Goal: Transaction & Acquisition: Purchase product/service

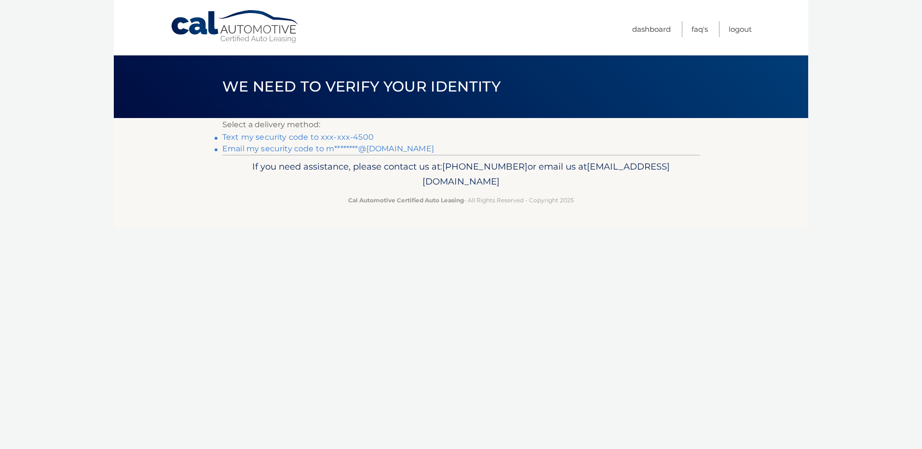
click at [258, 137] on link "Text my security code to xxx-xxx-4500" at bounding box center [297, 137] width 151 height 9
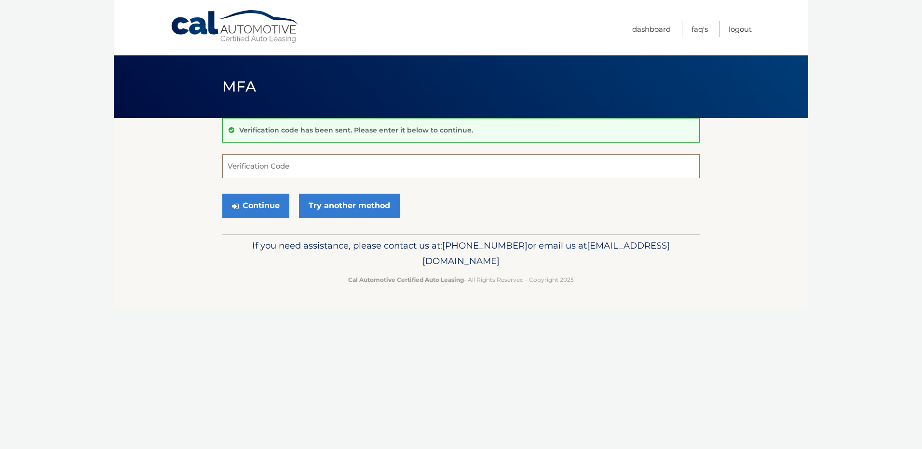
click at [247, 167] on input "Verification Code" at bounding box center [460, 166] width 477 height 24
click at [255, 165] on input "Verification Code" at bounding box center [460, 166] width 477 height 24
type input "592464"
click at [264, 204] on button "Continue" at bounding box center [255, 206] width 67 height 24
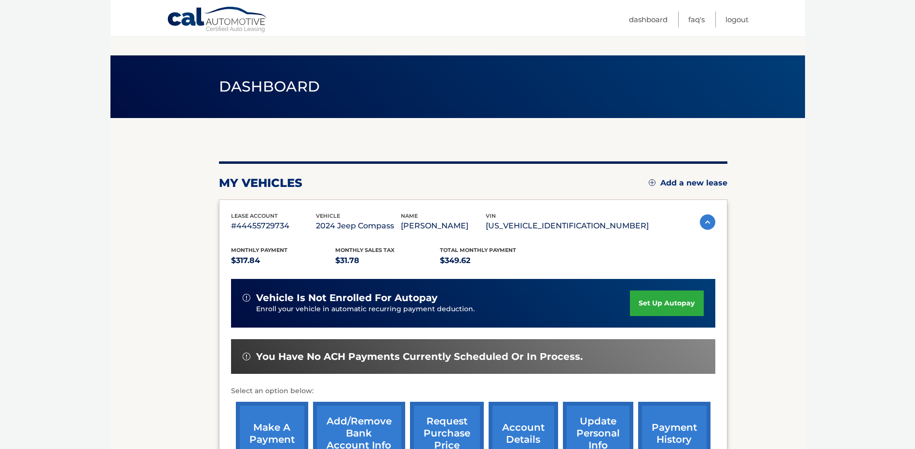
scroll to position [135, 0]
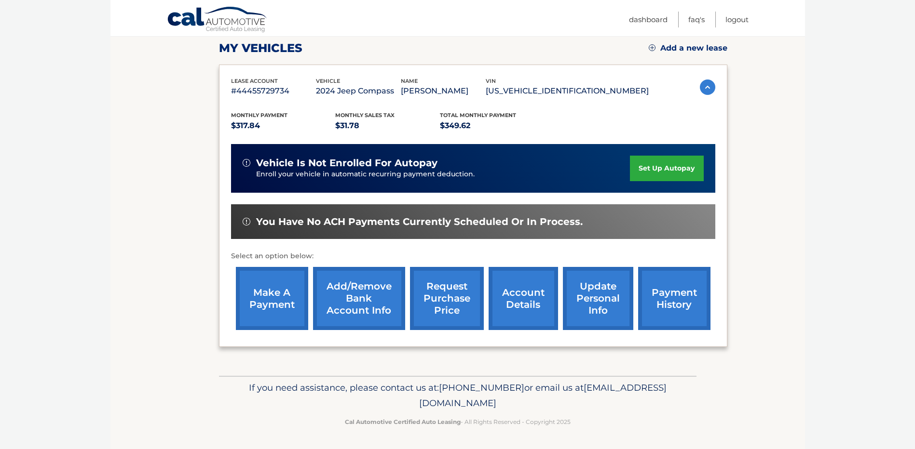
click at [270, 309] on link "make a payment" at bounding box center [272, 298] width 72 height 63
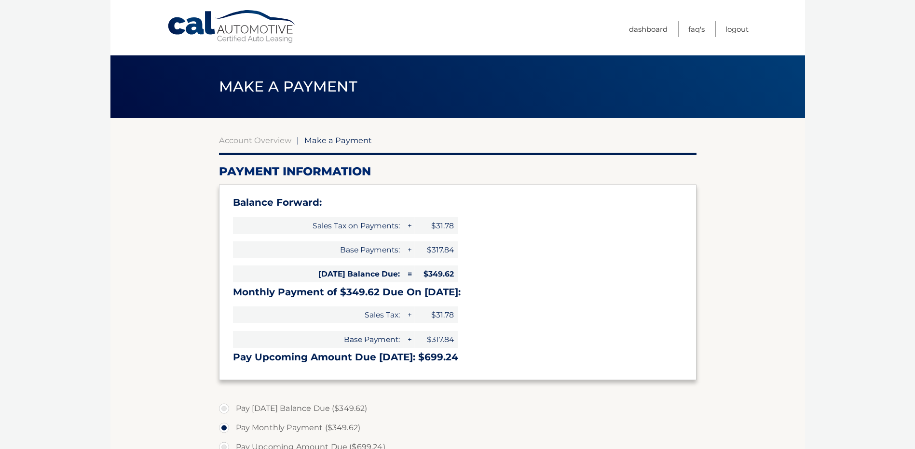
select select "MWZlMDRjNDktYTE1OC00M2FkLTg1YTgtYzQwNDNiNDFhNjQ4"
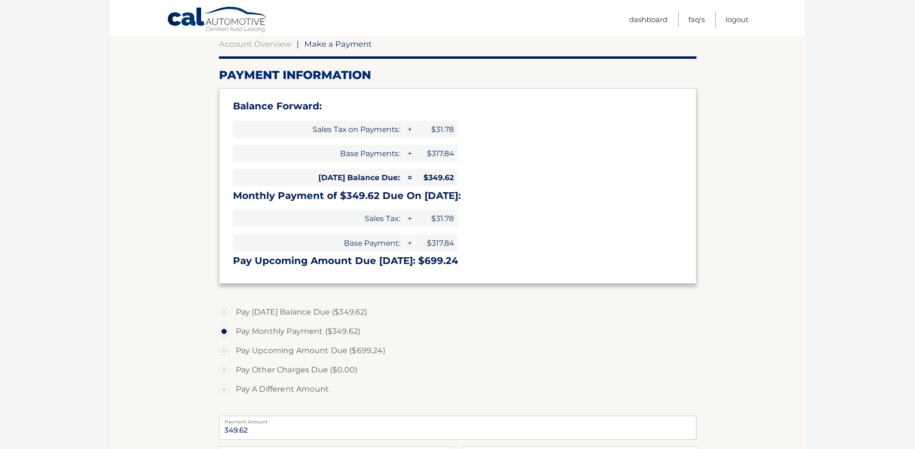
scroll to position [145, 0]
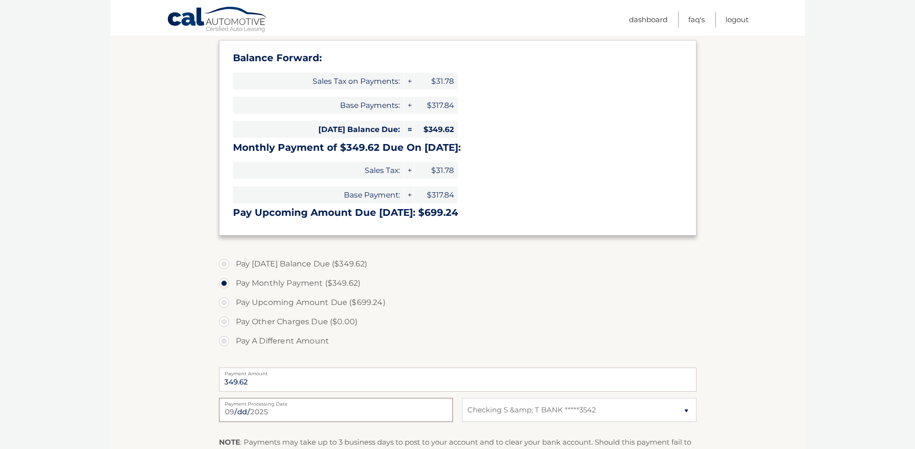
click at [435, 414] on input "[DATE]" at bounding box center [336, 410] width 234 height 24
type input "[DATE]"
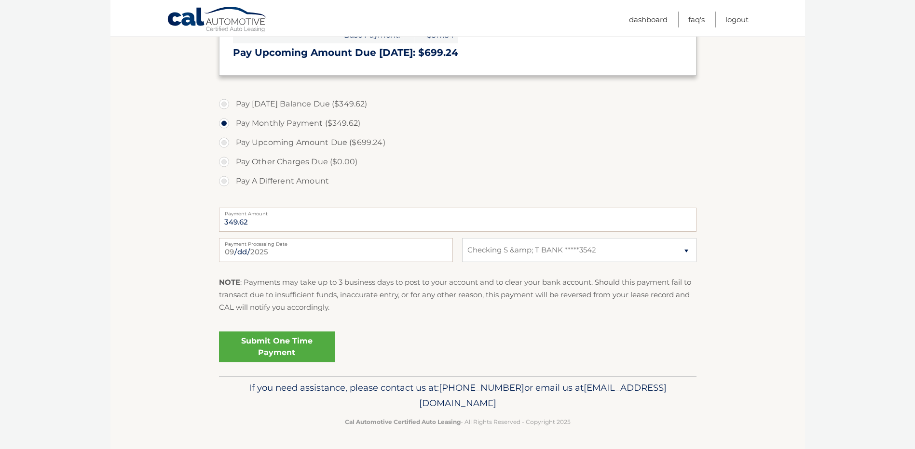
click at [281, 347] on link "Submit One Time Payment" at bounding box center [277, 347] width 116 height 31
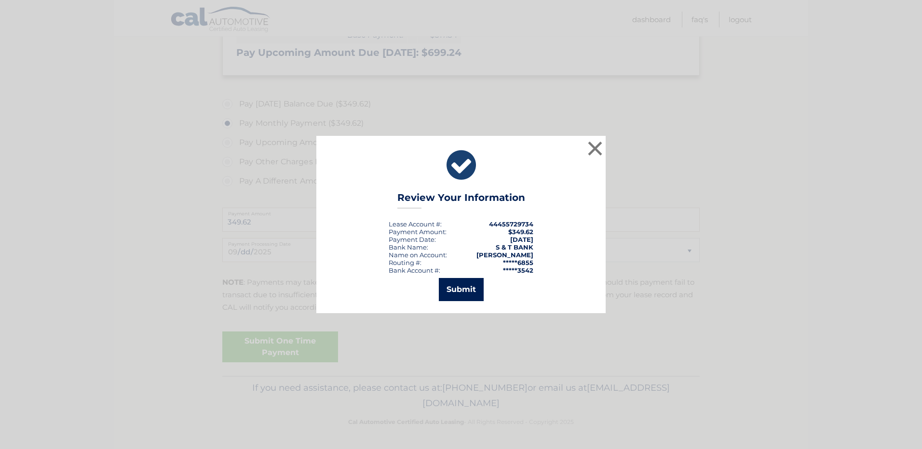
click at [463, 283] on button "Submit" at bounding box center [461, 289] width 45 height 23
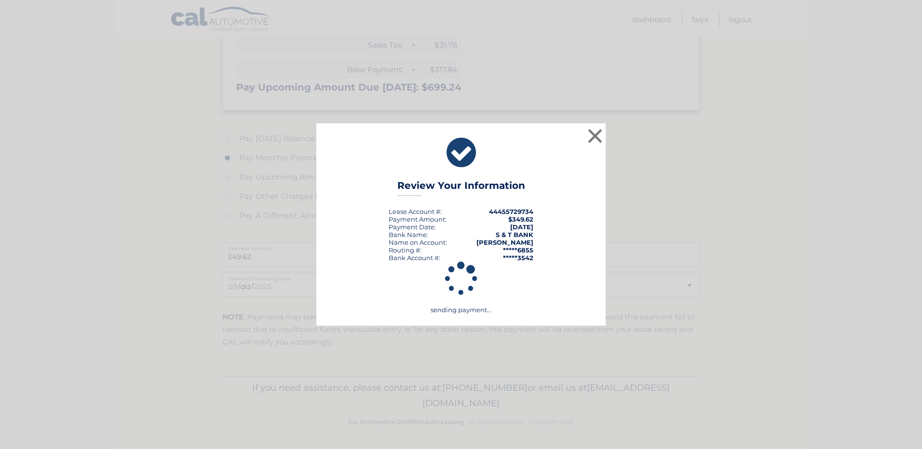
scroll to position [270, 0]
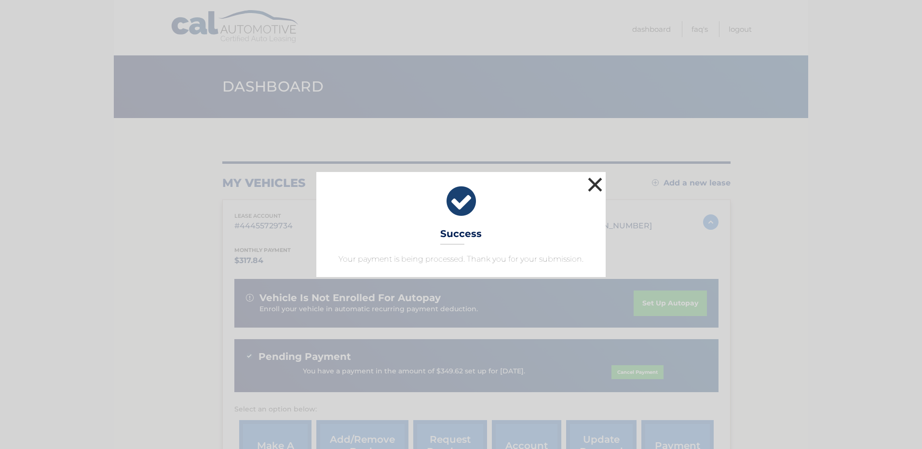
click at [593, 181] on button "×" at bounding box center [594, 184] width 19 height 19
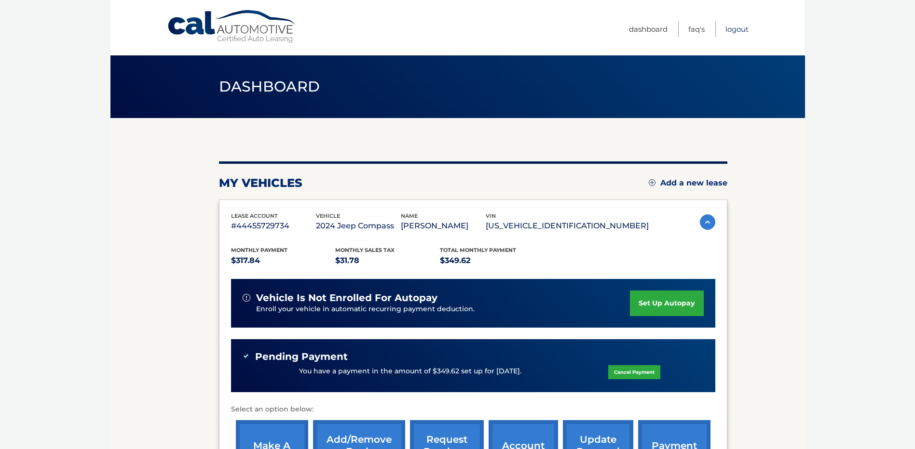
click at [734, 30] on link "Logout" at bounding box center [736, 29] width 23 height 16
